Goal: Task Accomplishment & Management: Manage account settings

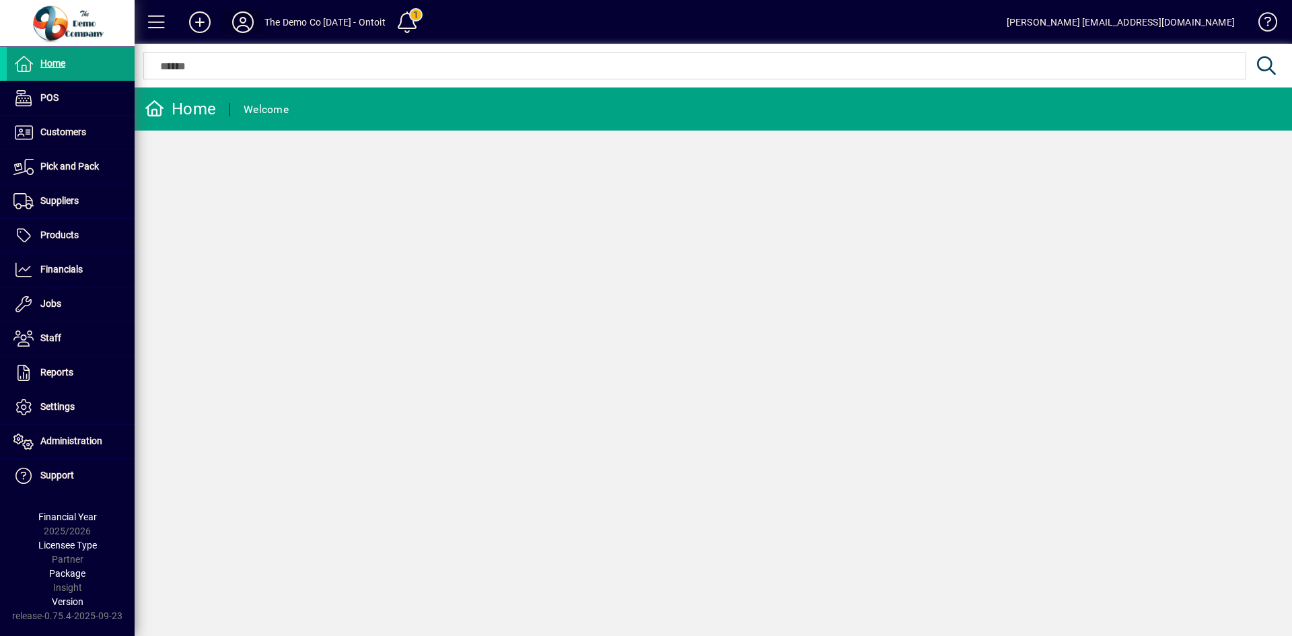
click at [245, 15] on icon at bounding box center [243, 22] width 27 height 22
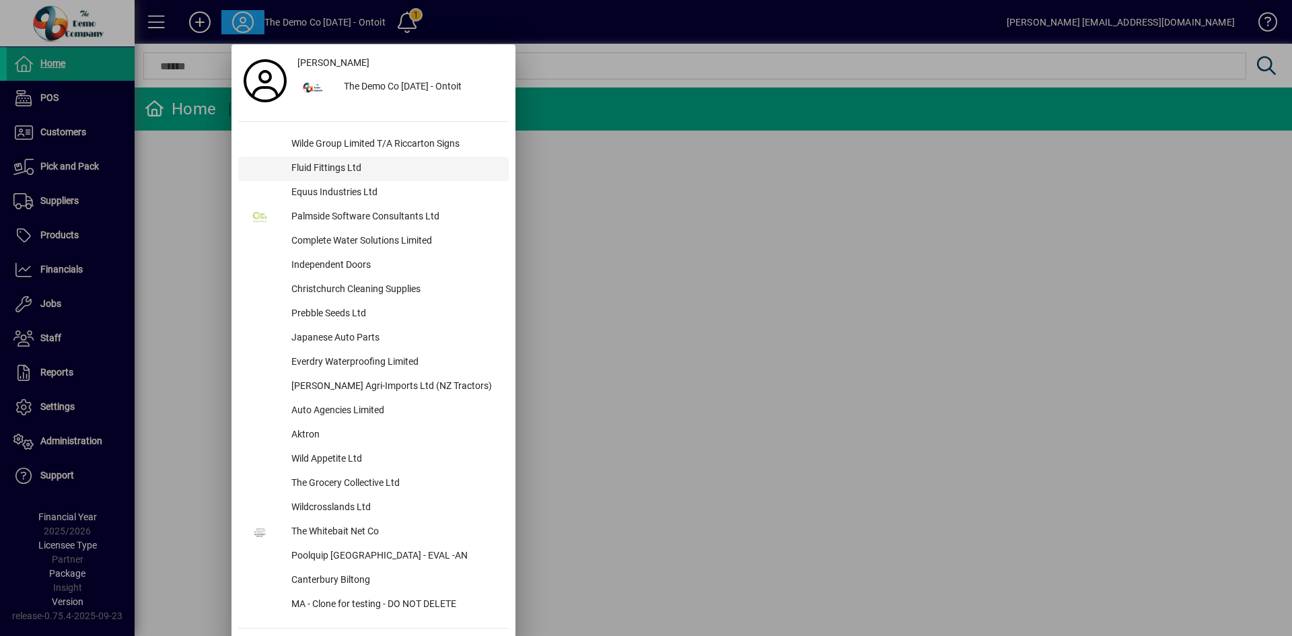
click at [336, 163] on div "Fluid Fittings Ltd" at bounding box center [395, 169] width 228 height 24
